Goal: Find specific page/section: Find specific page/section

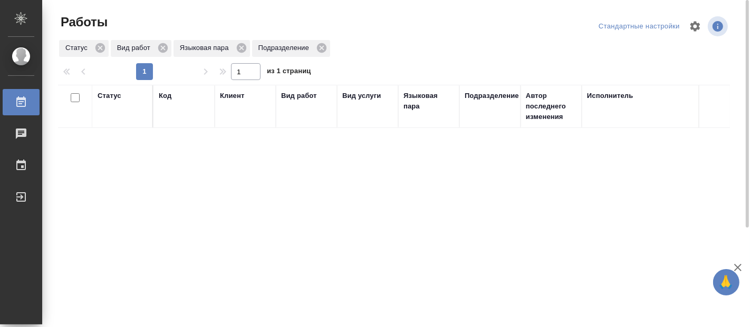
click at [338, 240] on div "Статус Код Клиент Вид работ Вид услуги Языковая пара Подразделение Автор послед…" at bounding box center [394, 275] width 672 height 380
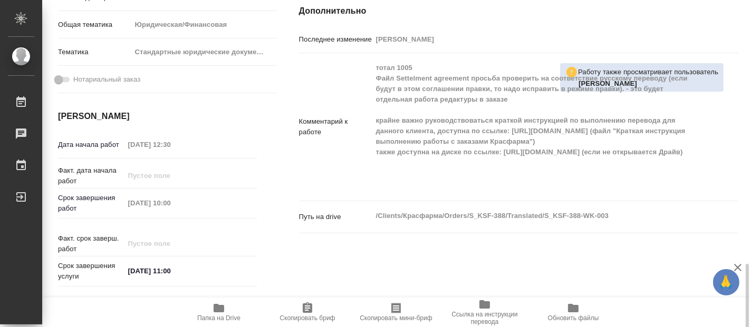
scroll to position [410, 0]
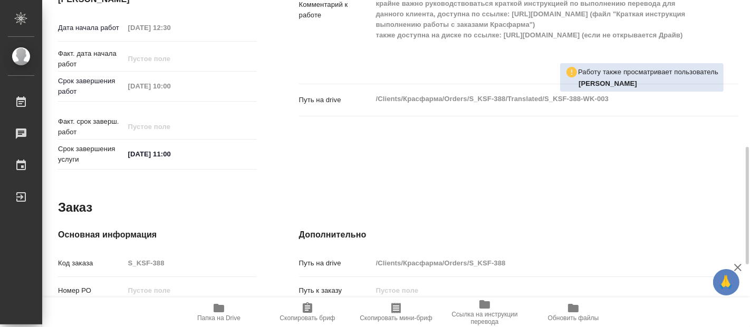
click at [217, 314] on icon "button" at bounding box center [218, 308] width 13 height 13
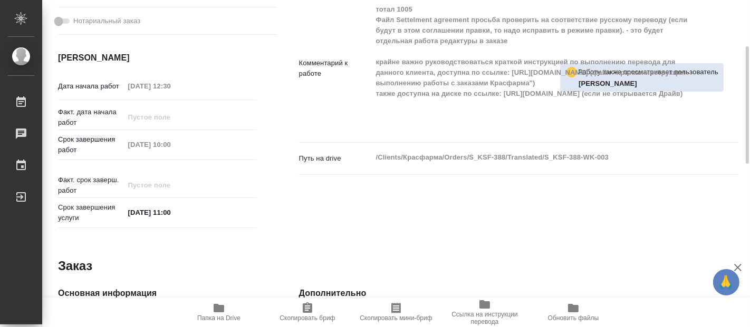
scroll to position [293, 0]
